Goal: Information Seeking & Learning: Compare options

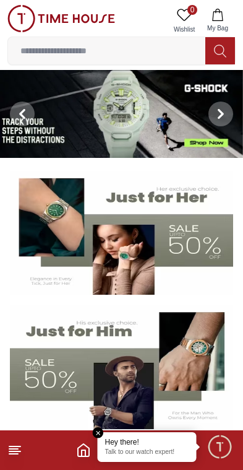
click at [219, 22] on button "My Bag" at bounding box center [218, 21] width 36 height 32
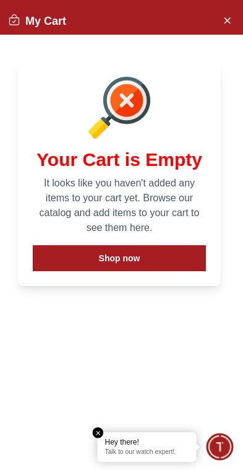
click at [114, 260] on button "Shop now" at bounding box center [119, 258] width 173 height 26
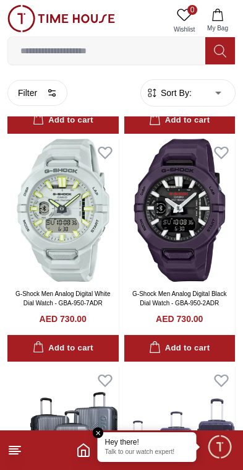
scroll to position [690, 0]
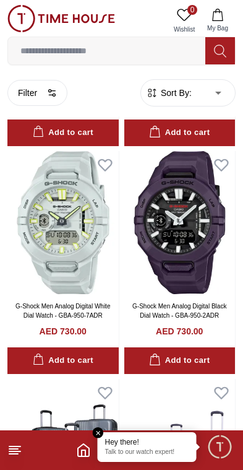
click at [17, 451] on line at bounding box center [14, 451] width 11 height 0
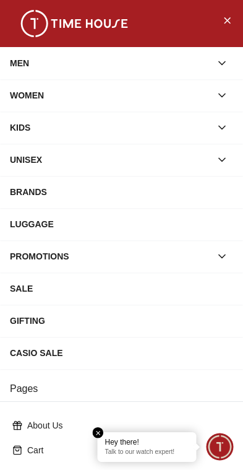
scroll to position [0, 0]
click at [224, 15] on icon "Close Menu" at bounding box center [227, 19] width 10 height 15
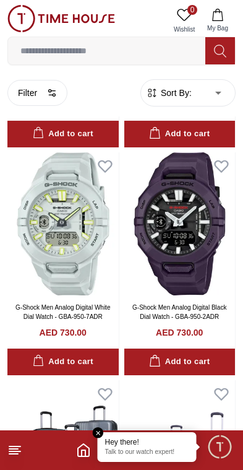
scroll to position [693, 0]
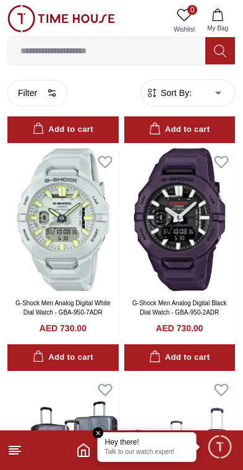
click at [28, 27] on img at bounding box center [61, 18] width 108 height 27
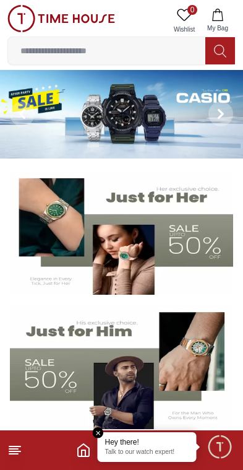
click at [29, 17] on img at bounding box center [61, 18] width 108 height 27
click at [222, 439] on span "Minimize live chat window" at bounding box center [220, 446] width 36 height 36
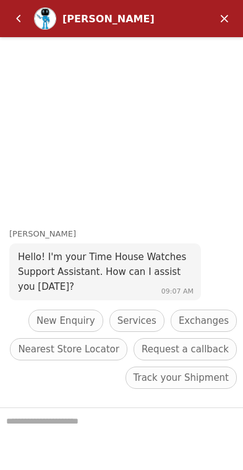
click at [28, 20] on em "Back" at bounding box center [18, 18] width 25 height 25
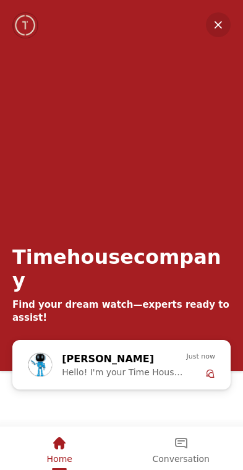
click at [226, 16] on em "Minimize" at bounding box center [218, 24] width 25 height 25
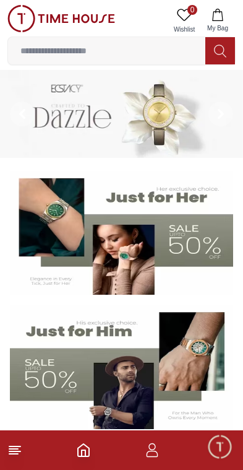
click at [157, 445] on icon "button" at bounding box center [152, 449] width 15 height 15
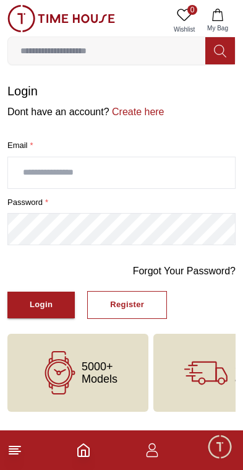
click at [146, 455] on icon "button" at bounding box center [152, 449] width 15 height 15
click at [148, 458] on footer at bounding box center [121, 450] width 243 height 40
click at [67, 196] on label "password *" at bounding box center [121, 202] width 228 height 12
click at [35, 166] on input "text" at bounding box center [121, 172] width 227 height 31
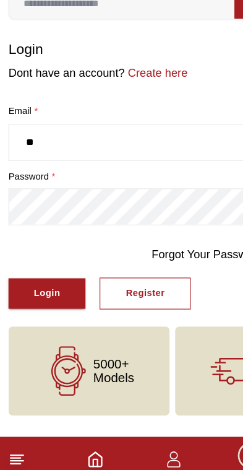
type input "*"
type input "**********"
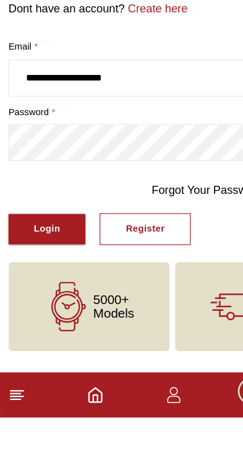
click at [56, 291] on button "Login" at bounding box center [40, 304] width 67 height 27
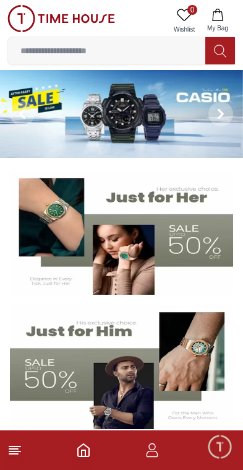
click at [155, 455] on icon "button" at bounding box center [152, 449] width 15 height 15
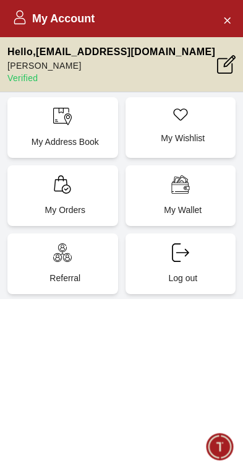
click at [100, 209] on p "My Orders" at bounding box center [65, 210] width 96 height 12
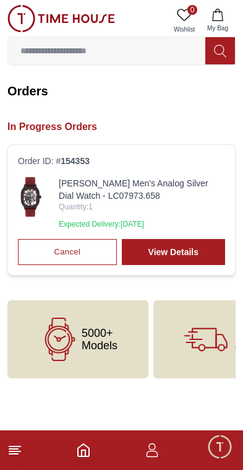
click at [192, 263] on link "View Details" at bounding box center [173, 252] width 103 height 26
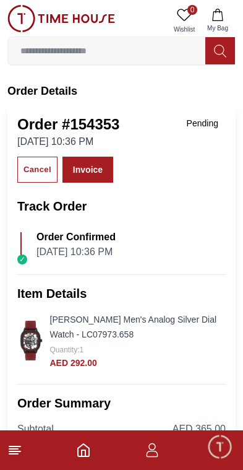
click at [23, 330] on img at bounding box center [31, 340] width 28 height 40
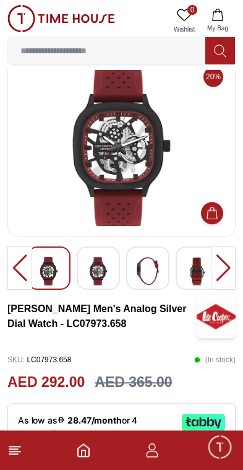
click at [91, 267] on img at bounding box center [98, 271] width 22 height 28
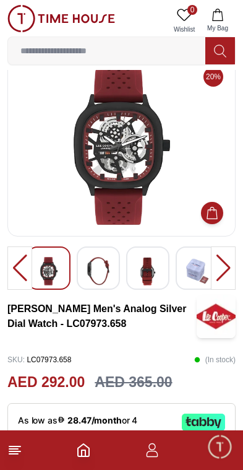
click at [98, 260] on img at bounding box center [98, 271] width 22 height 28
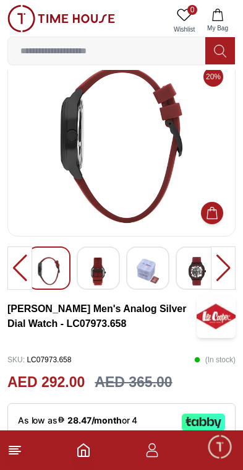
click at [98, 262] on img at bounding box center [98, 271] width 22 height 28
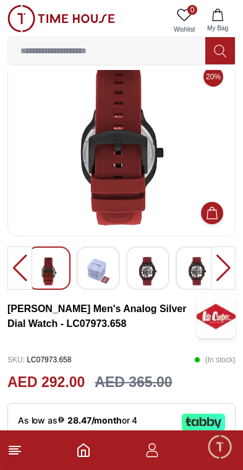
click at [92, 257] on img at bounding box center [98, 271] width 22 height 28
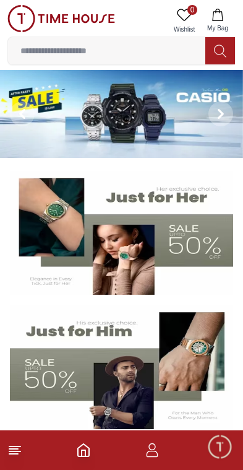
click at [139, 378] on img at bounding box center [121, 366] width 223 height 124
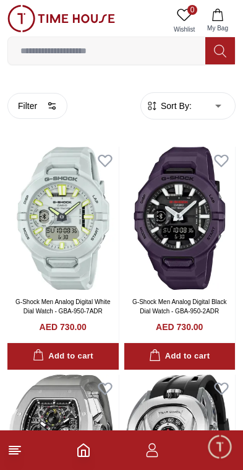
click at [25, 106] on button "Filter" at bounding box center [37, 106] width 60 height 26
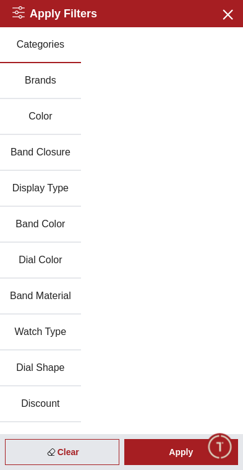
click at [12, 74] on button "Brands" at bounding box center [40, 81] width 81 height 36
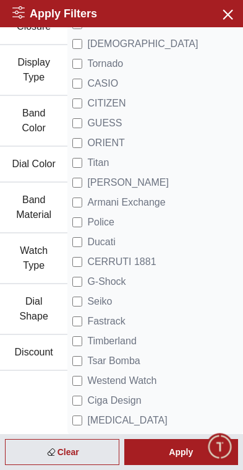
scroll to position [140, 0]
click at [218, 19] on button "Close menu" at bounding box center [227, 14] width 20 height 20
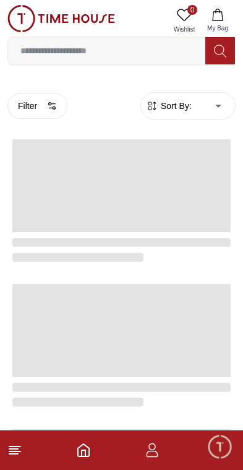
click at [190, 100] on span "Sort By:" at bounding box center [174, 106] width 33 height 12
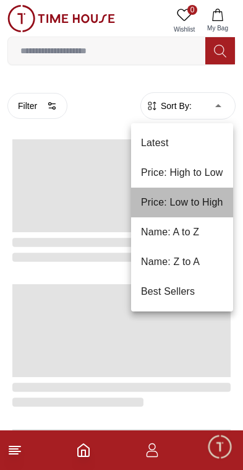
click at [160, 202] on li "Price: Low to High" at bounding box center [182, 202] width 102 height 30
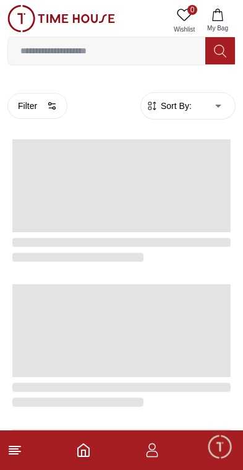
type input "*"
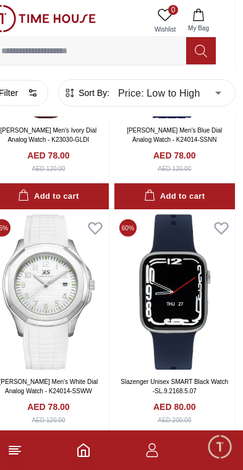
scroll to position [2448, 19]
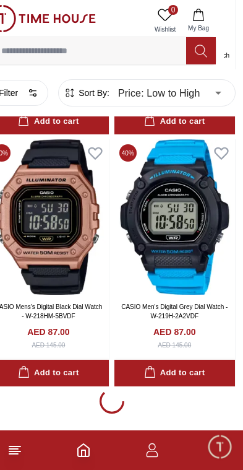
scroll to position [4786, 19]
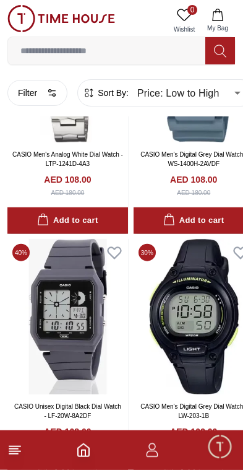
scroll to position [9716, 0]
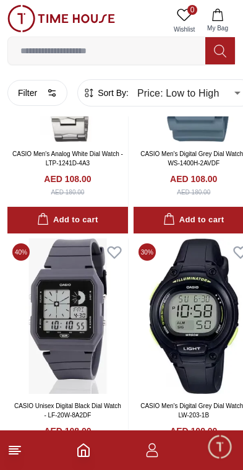
click at [140, 238] on img at bounding box center [194, 315] width 121 height 155
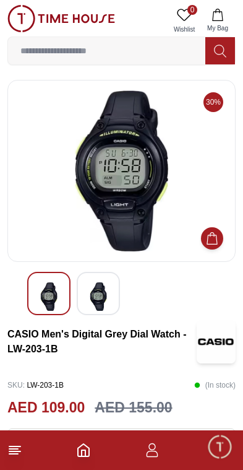
click at [89, 453] on icon "Home" at bounding box center [83, 450] width 11 height 12
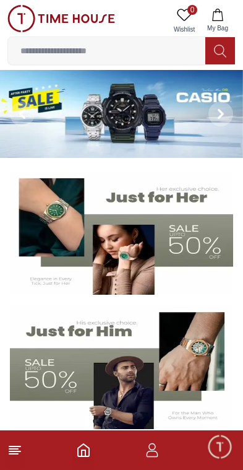
click at [61, 376] on img at bounding box center [121, 366] width 223 height 124
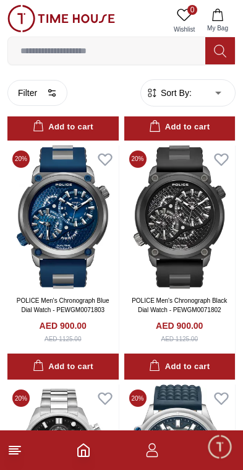
scroll to position [1906, 0]
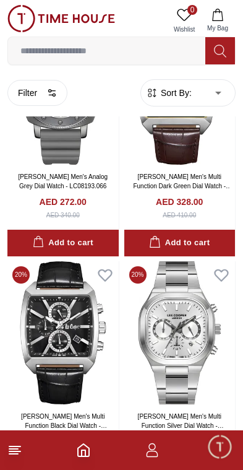
scroll to position [4170, 0]
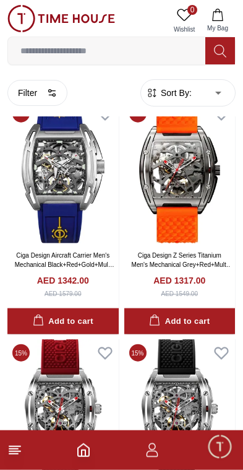
scroll to position [6723, 0]
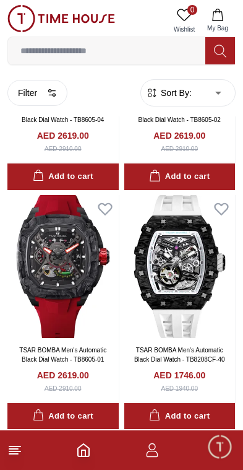
scroll to position [9035, 0]
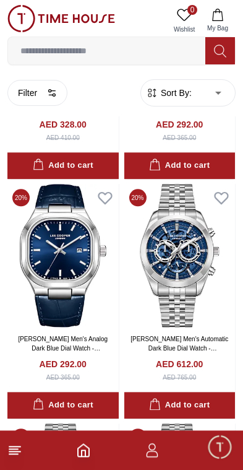
scroll to position [11164, 0]
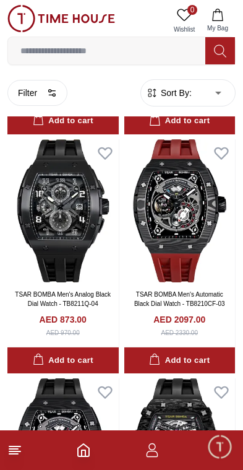
scroll to position [13121, 0]
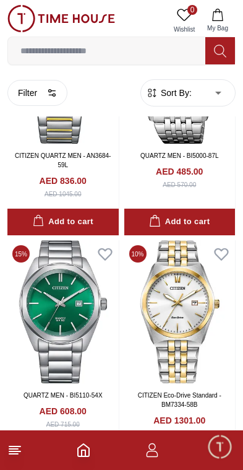
scroll to position [17576, 0]
